Goal: Find specific page/section: Find specific page/section

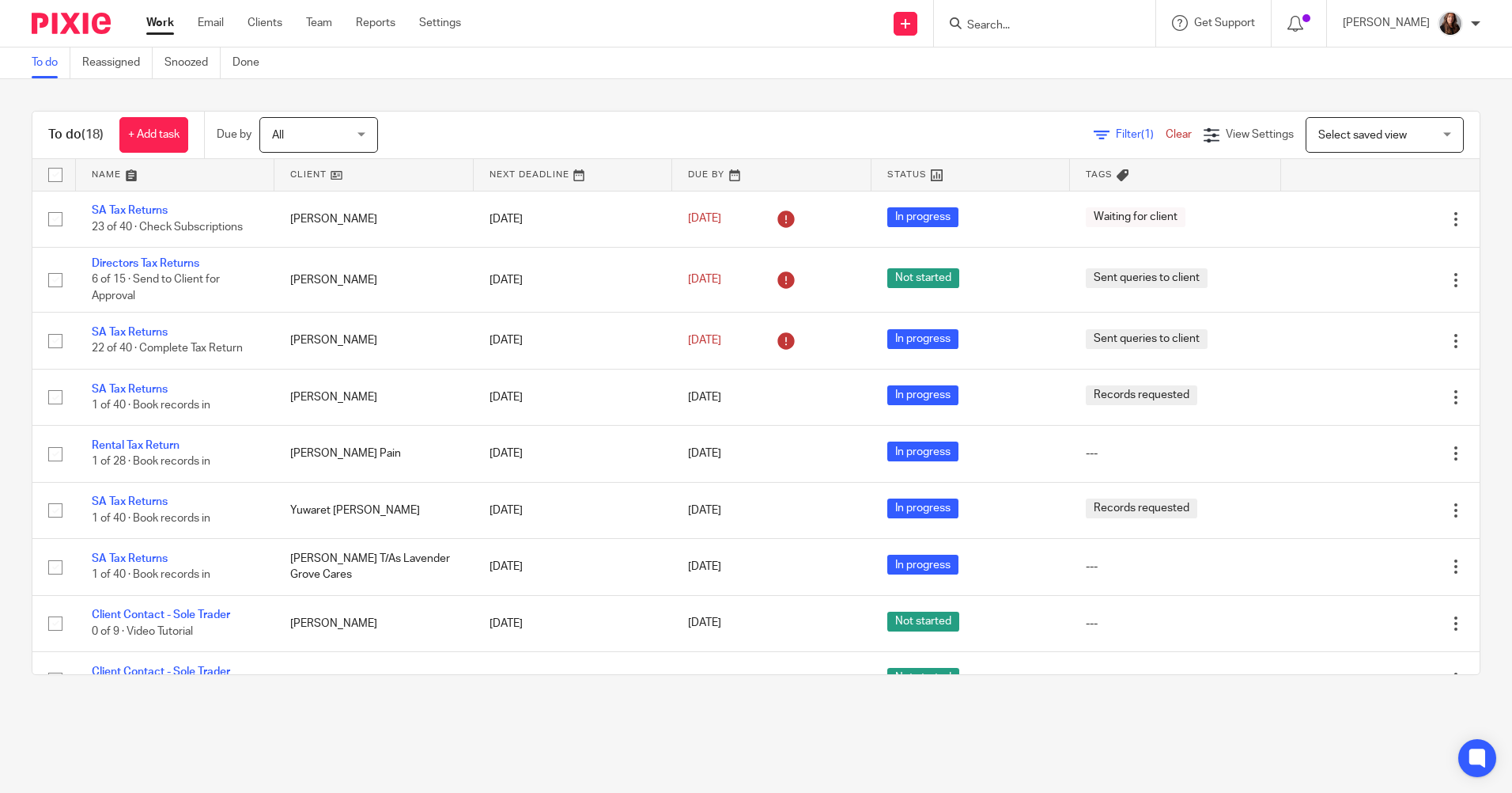
click at [1072, 26] on input "Search" at bounding box center [1036, 26] width 142 height 15
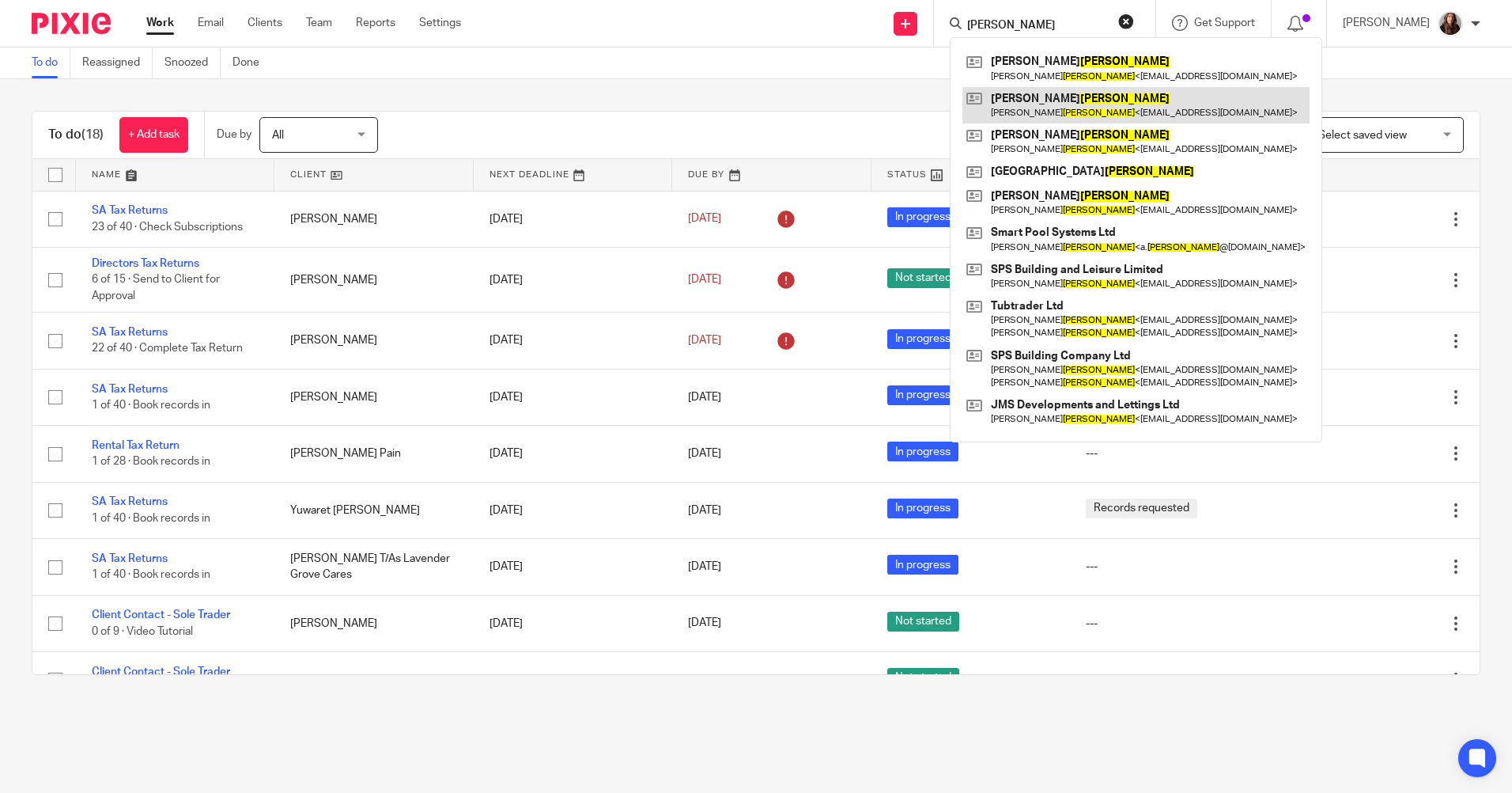
type input "spencer"
click at [1137, 107] on link at bounding box center [1135, 105] width 347 height 36
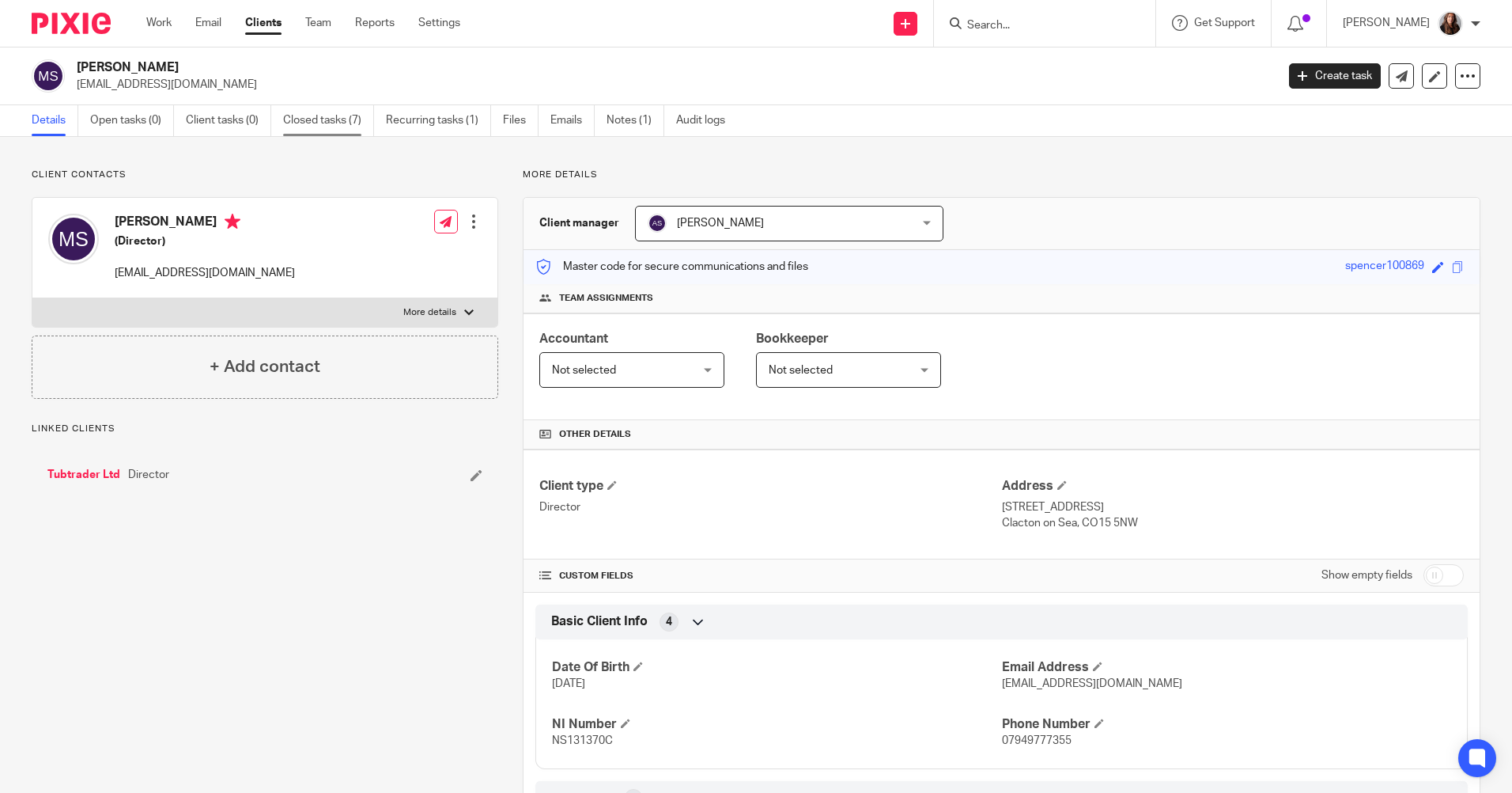
click at [316, 119] on link "Closed tasks (7)" at bounding box center [329, 121] width 91 height 31
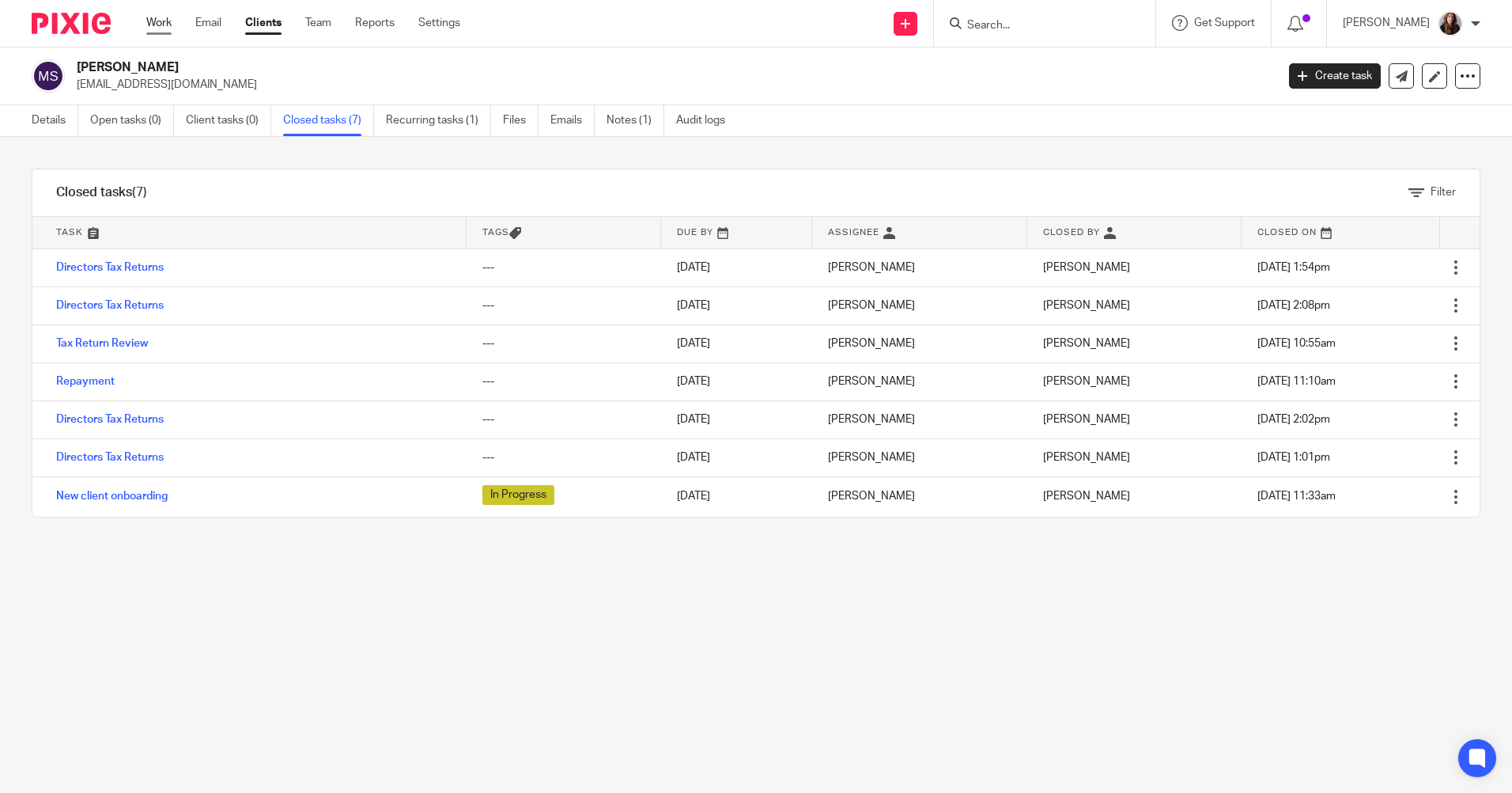
click at [167, 22] on link "Work" at bounding box center [158, 22] width 25 height 15
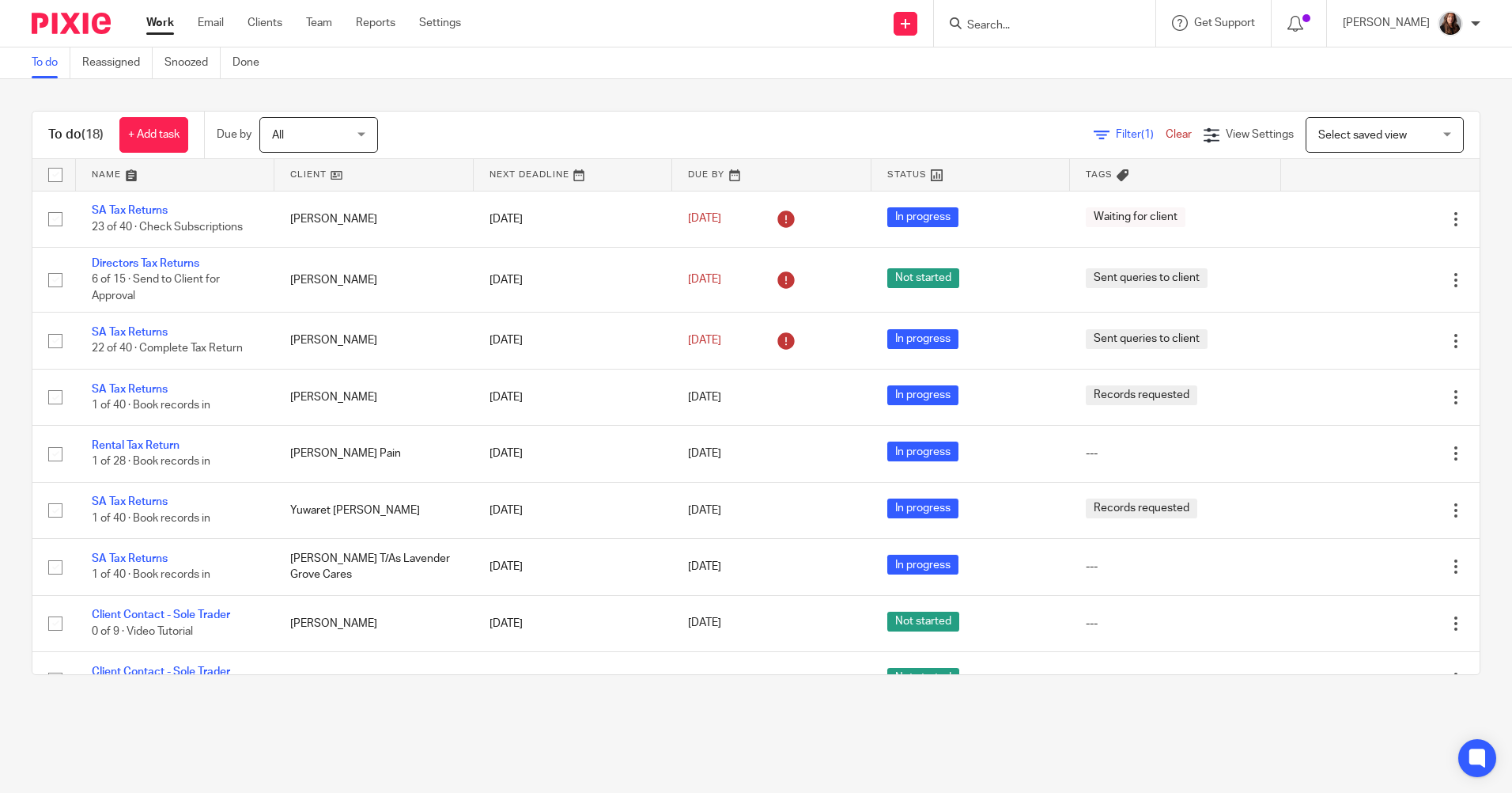
click at [1065, 30] on input "Search" at bounding box center [1036, 26] width 142 height 15
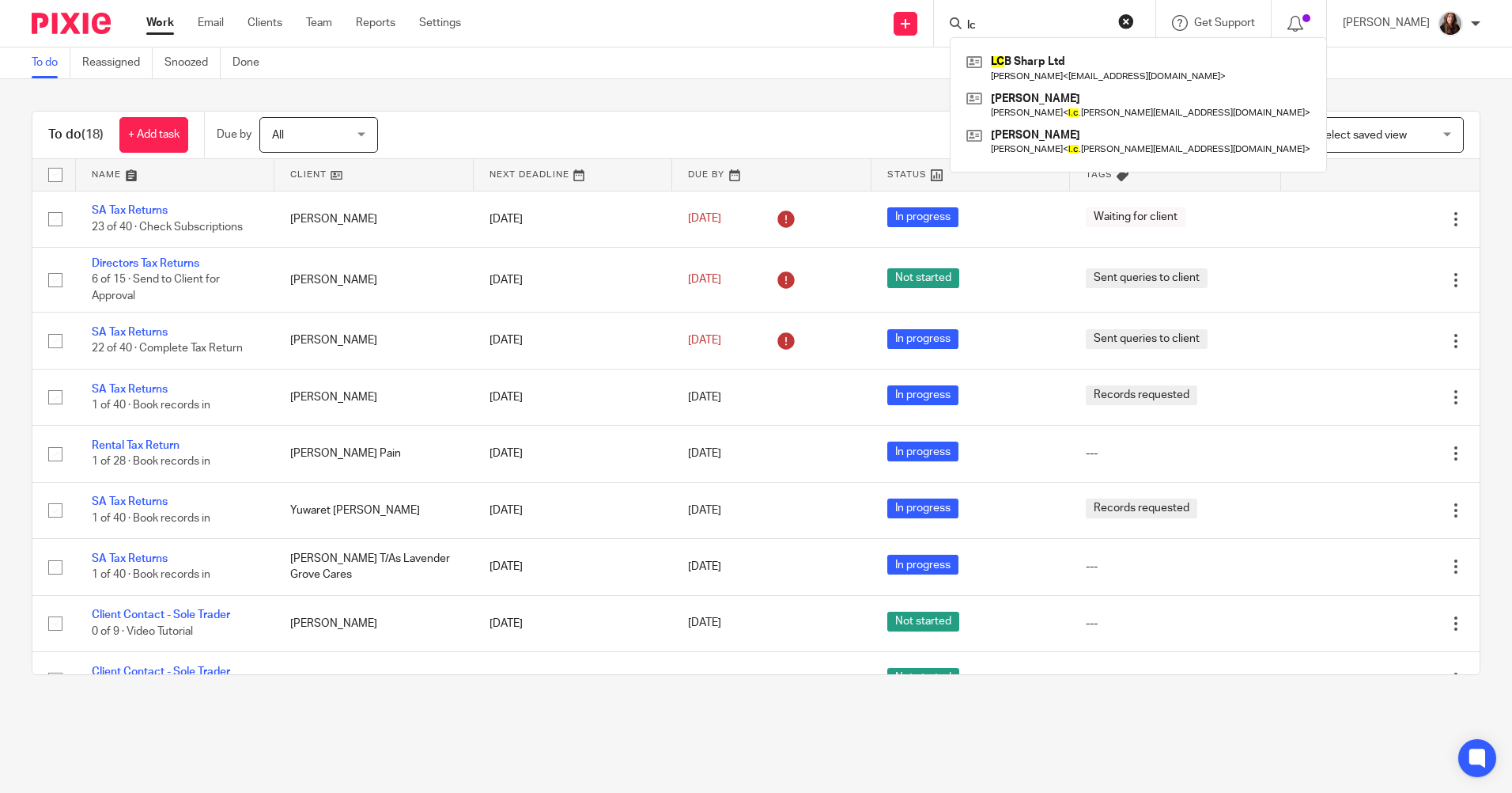
drag, startPoint x: 1009, startPoint y: 20, endPoint x: 958, endPoint y: 20, distance: 51.0
click at [958, 20] on div "lc LC B Sharp Ltd Jacob Sharp < mutznutz@yahoo.com > Louise Bambrick Louise Bam…" at bounding box center [1044, 23] width 221 height 46
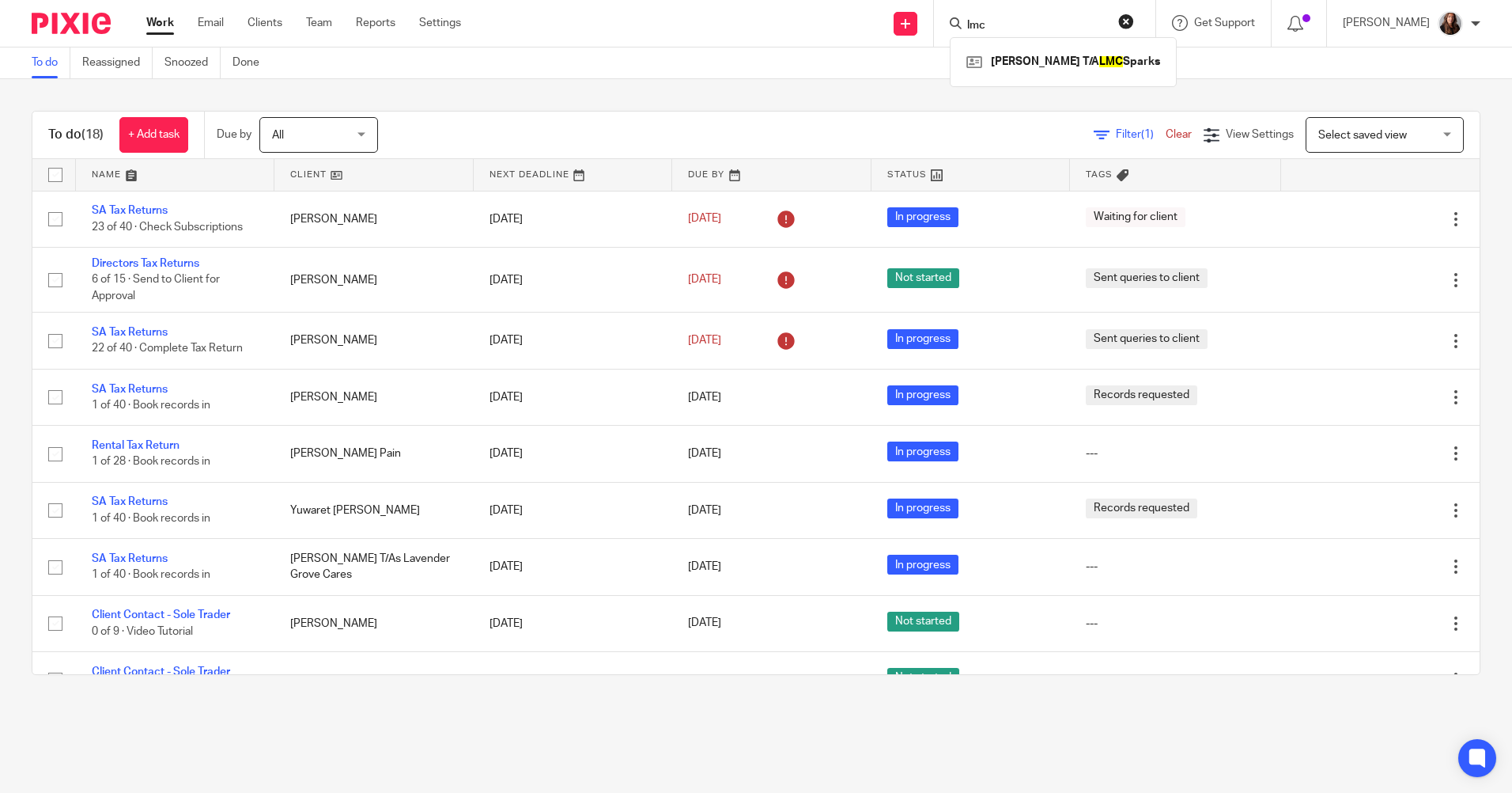
type input "lmc"
click at [1029, 76] on div "Liam Condon T/A LMC Sparks" at bounding box center [1064, 61] width 227 height 49
click at [1061, 56] on link at bounding box center [1063, 62] width 201 height 24
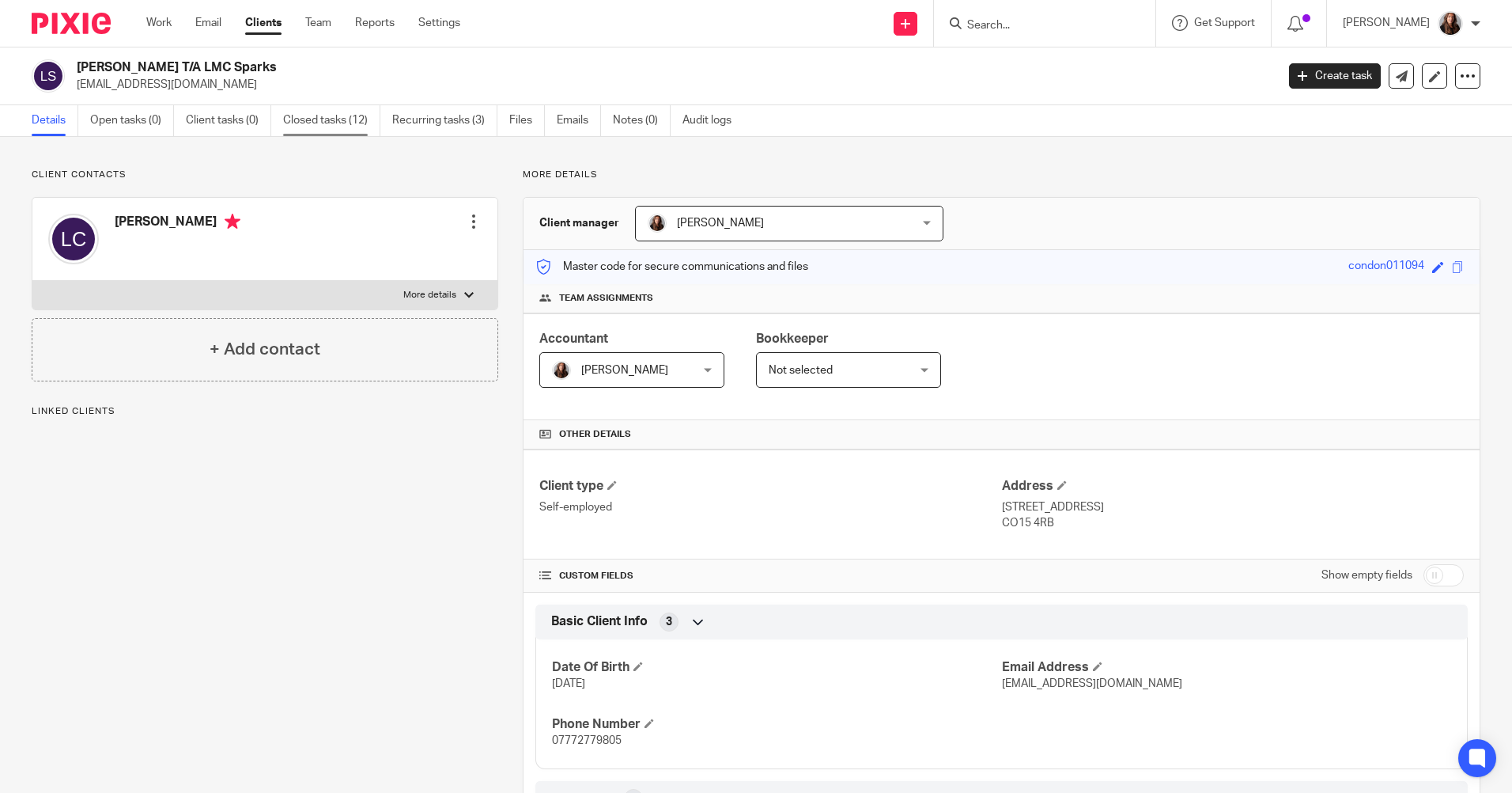
click at [326, 118] on link "Closed tasks (12)" at bounding box center [331, 121] width 97 height 31
